Goal: Task Accomplishment & Management: Manage account settings

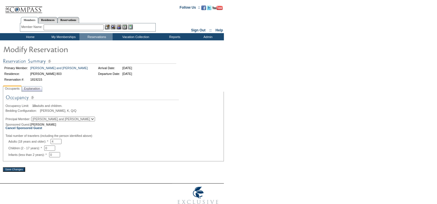
click at [28, 36] on td "Home" at bounding box center [29, 36] width 33 height 7
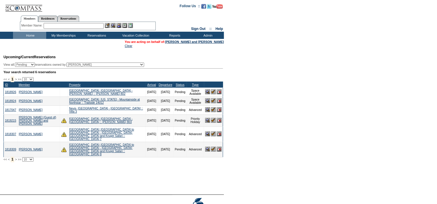
click at [206, 123] on img at bounding box center [207, 120] width 5 height 5
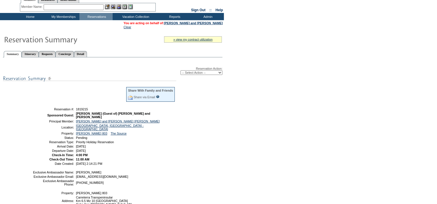
scroll to position [29, 0]
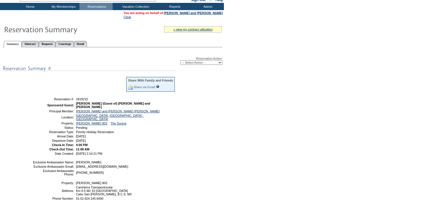
click at [194, 63] on select "-- Select Action -- Modify Reservation Dates Modify Reservation Cost Modify Occ…" at bounding box center [201, 62] width 42 height 5
select select "ChangeCost"
click at [180, 60] on select "-- Select Action -- Modify Reservation Dates Modify Reservation Cost Modify Occ…" at bounding box center [201, 62] width 42 height 5
